Goal: Transaction & Acquisition: Purchase product/service

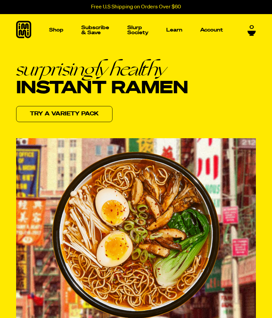
click at [43, 77] on img "Main navigation" at bounding box center [35, 81] width 45 height 45
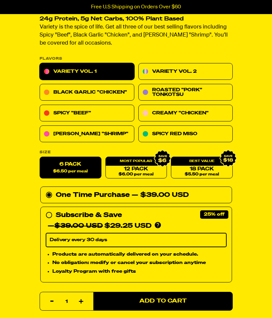
scroll to position [214, 0]
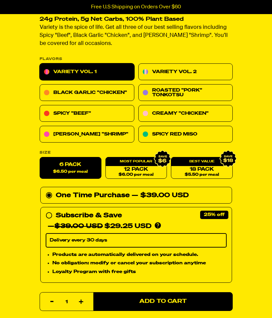
click at [211, 71] on link "Variety Vol. 2" at bounding box center [185, 72] width 95 height 17
